Goal: Transaction & Acquisition: Purchase product/service

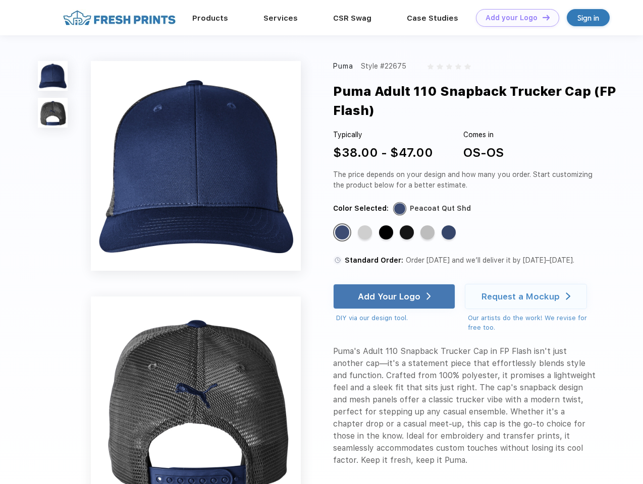
click at [513, 18] on link "Add your Logo Design Tool" at bounding box center [517, 18] width 83 height 18
click at [0, 0] on div "Design Tool" at bounding box center [0, 0] width 0 height 0
click at [541, 17] on link "Add your Logo Design Tool" at bounding box center [517, 18] width 83 height 18
click at [53, 76] on img at bounding box center [53, 76] width 30 height 30
click at [53, 113] on img at bounding box center [53, 113] width 30 height 30
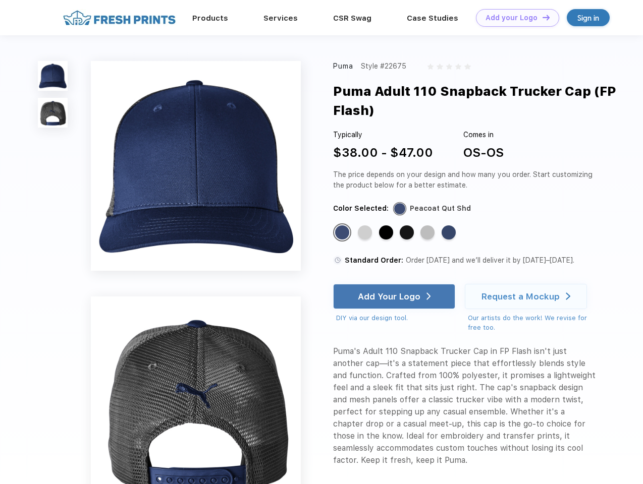
click at [343, 233] on div "Standard Color" at bounding box center [342, 232] width 14 height 14
click at [366, 233] on div "Standard Color" at bounding box center [365, 232] width 14 height 14
click at [387, 233] on div "Standard Color" at bounding box center [386, 232] width 14 height 14
click at [408, 233] on div "Standard Color" at bounding box center [406, 232] width 14 height 14
click at [428, 233] on div "Standard Color" at bounding box center [427, 232] width 14 height 14
